Goal: Information Seeking & Learning: Find specific fact

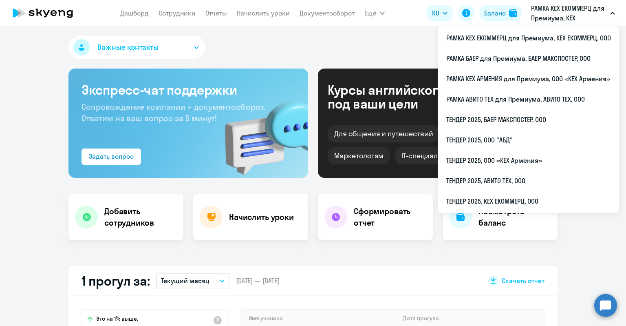
select select "30"
click at [544, 17] on p "РАМКА КЕХ ЕКОММЕРЦ для Премиума, КЕХ ЕКОММЕРЦ, ООО" at bounding box center [569, 13] width 76 height 20
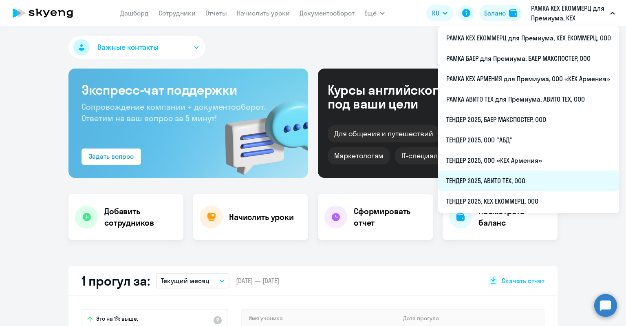
click at [482, 184] on li "ТЕНДЕР 2025, АВИТО ТЕХ, ООО" at bounding box center [528, 180] width 181 height 20
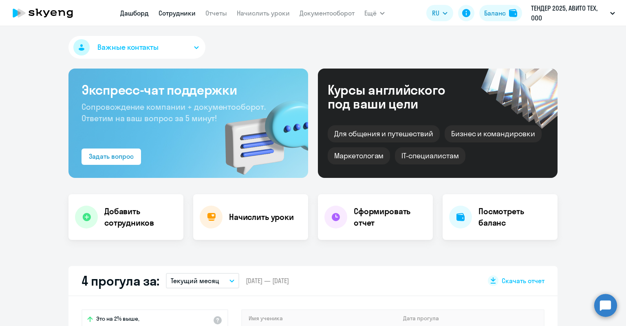
select select "30"
click at [178, 16] on link "Сотрудники" at bounding box center [177, 13] width 37 height 8
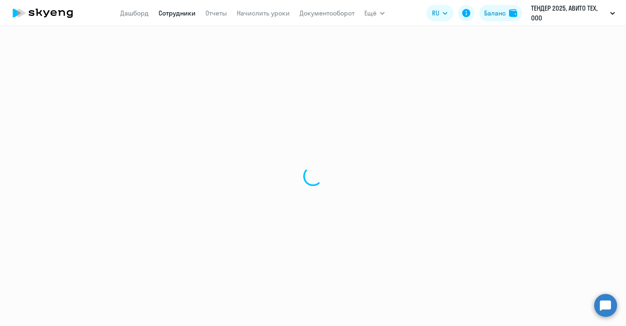
select select "30"
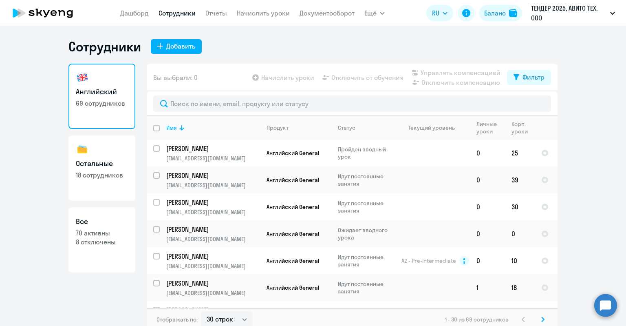
click at [95, 239] on p "8 отключены" at bounding box center [102, 241] width 52 height 9
select select "30"
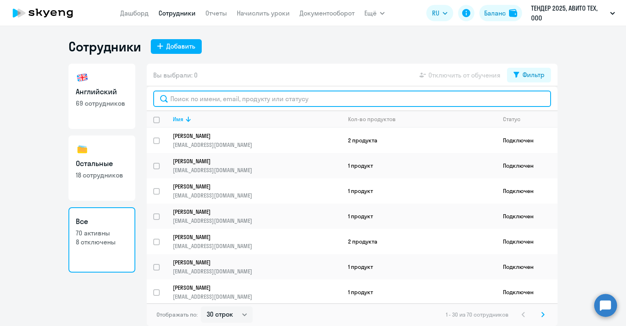
click at [218, 102] on input "text" at bounding box center [352, 98] width 398 height 16
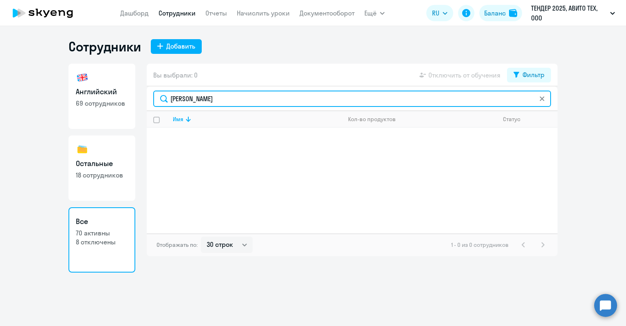
type input "[PERSON_NAME]"
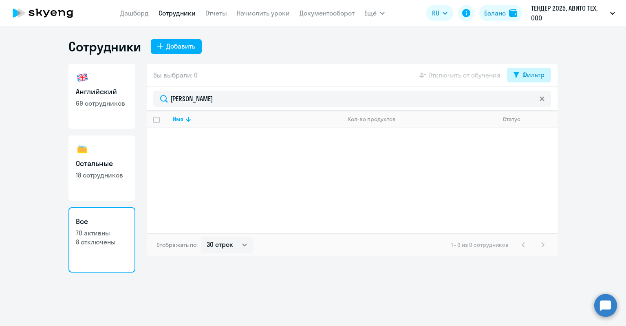
click at [517, 69] on button "Фильтр" at bounding box center [529, 75] width 44 height 15
click at [547, 102] on div "Показать отключенных от обучения" at bounding box center [485, 103] width 131 height 34
click at [538, 98] on span at bounding box center [538, 101] width 14 height 8
click at [531, 101] on input "checkbox" at bounding box center [530, 101] width 0 height 0
checkbox input "true"
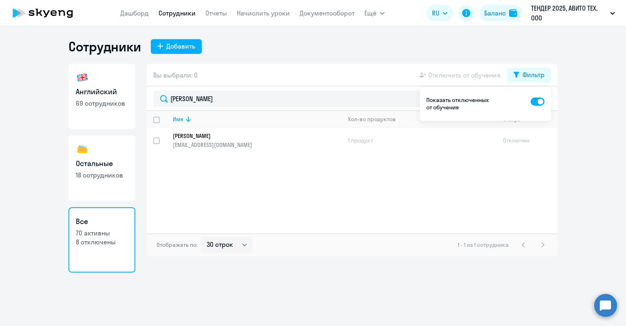
click at [240, 187] on div "Имя Кол-во продуктов Статус [PERSON_NAME] [PERSON_NAME][EMAIL_ADDRESS][DOMAIN_N…" at bounding box center [352, 172] width 411 height 122
click at [214, 133] on p "[PERSON_NAME]" at bounding box center [251, 135] width 157 height 7
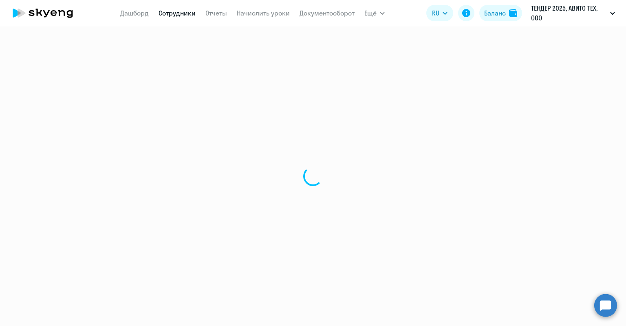
select select "english"
